Goal: Transaction & Acquisition: Book appointment/travel/reservation

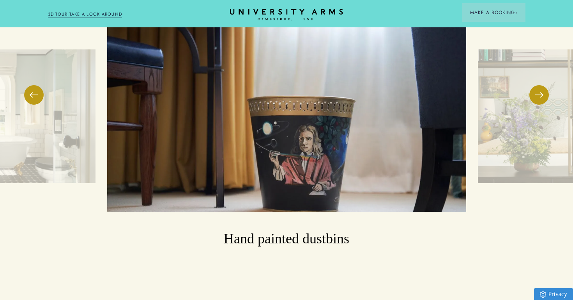
scroll to position [1657, 0]
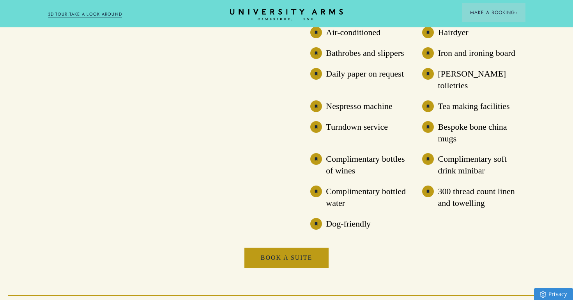
click at [258, 247] on link "Book a Suite" at bounding box center [287, 257] width 84 height 20
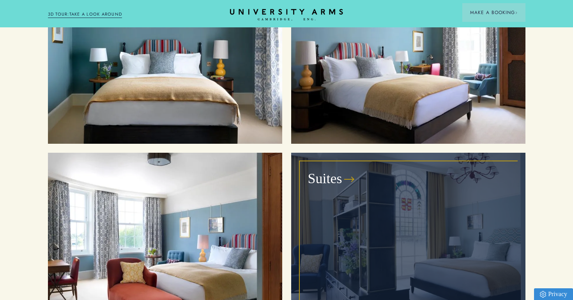
scroll to position [962, 0]
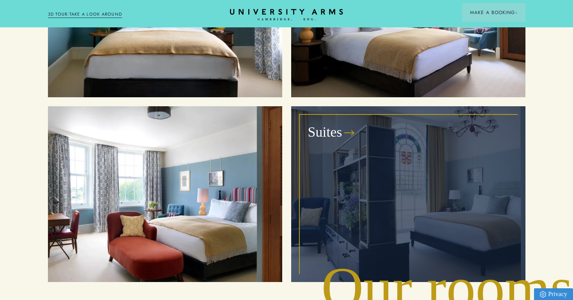
click at [346, 180] on div "Suites" at bounding box center [408, 194] width 216 height 158
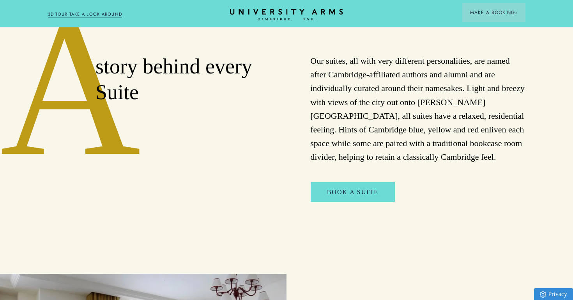
scroll to position [340, 0]
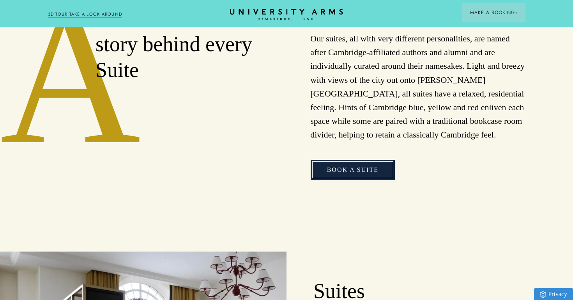
click at [338, 172] on link "Book a Suite" at bounding box center [353, 170] width 84 height 20
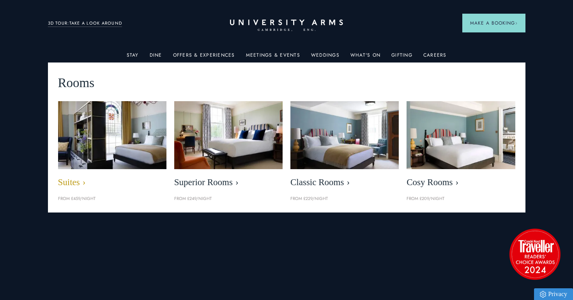
click at [111, 137] on img at bounding box center [112, 135] width 125 height 78
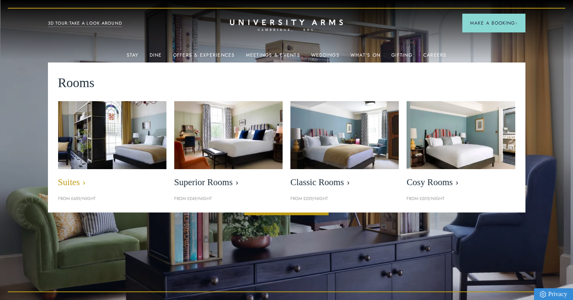
click at [112, 137] on img at bounding box center [112, 135] width 125 height 78
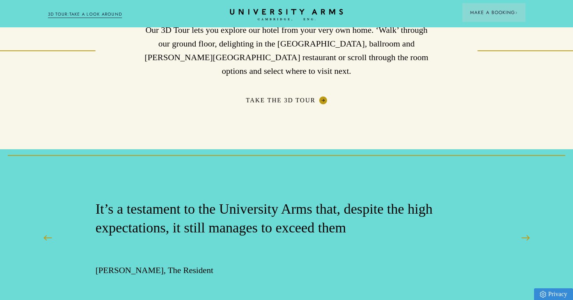
scroll to position [1746, 0]
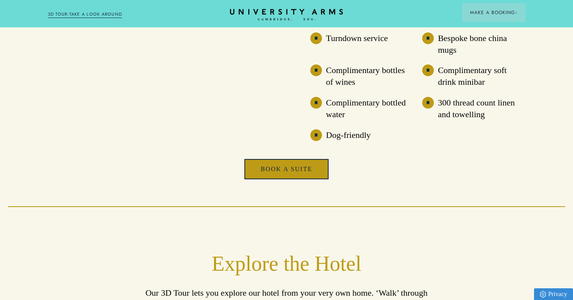
click at [306, 159] on link "Book a Suite" at bounding box center [287, 169] width 84 height 20
